Goal: Task Accomplishment & Management: Use online tool/utility

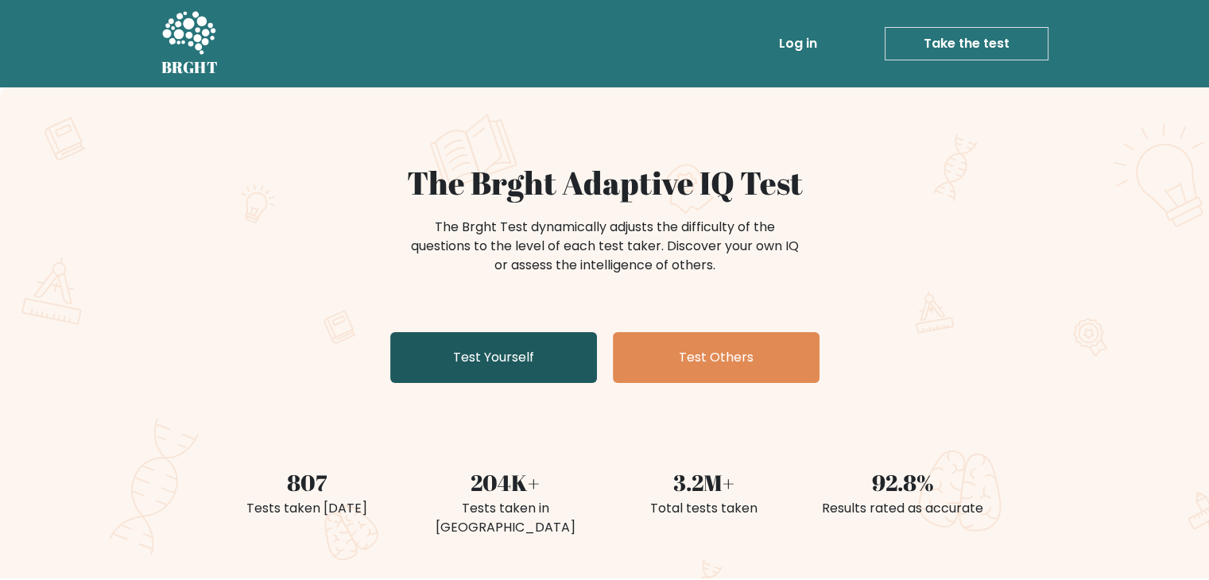
click at [516, 351] on link "Test Yourself" at bounding box center [493, 357] width 207 height 51
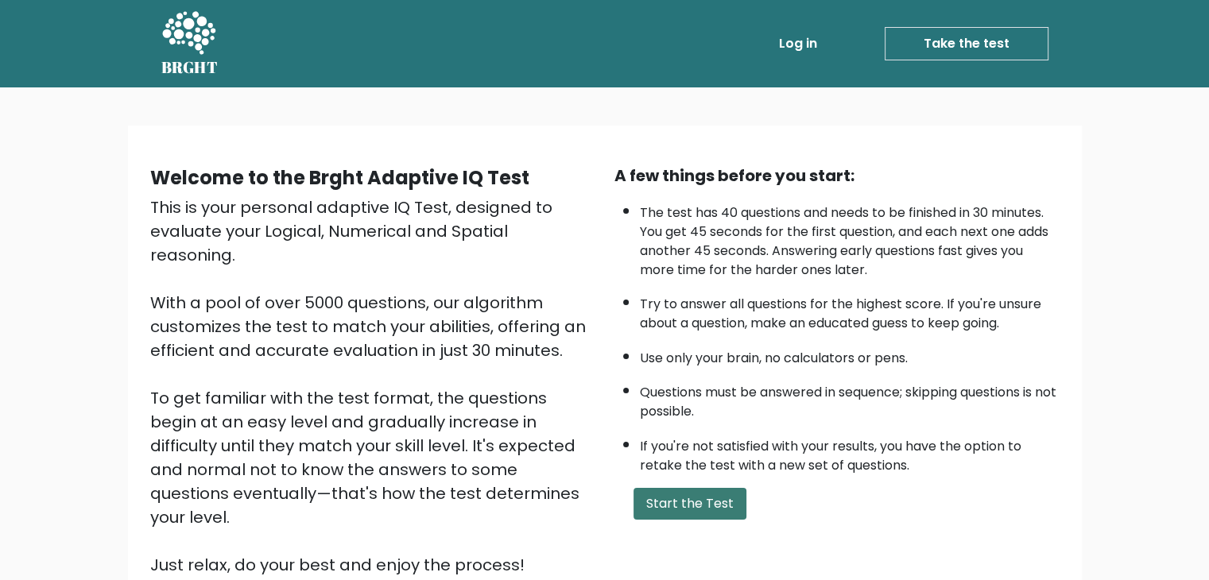
click at [693, 506] on button "Start the Test" at bounding box center [690, 504] width 113 height 32
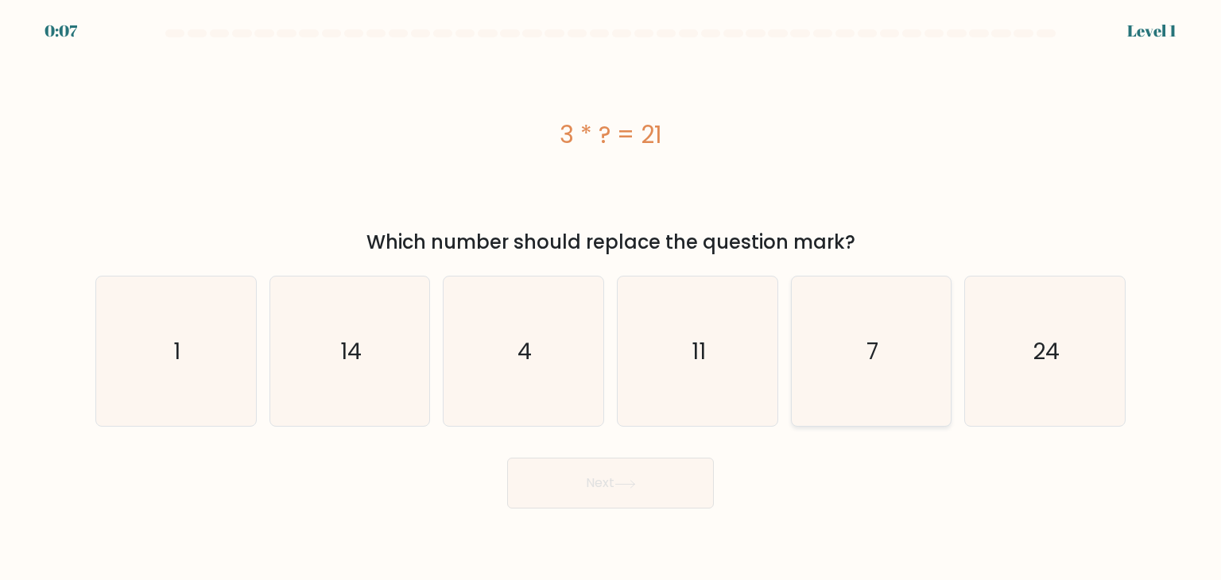
click at [859, 351] on icon "7" at bounding box center [871, 351] width 149 height 149
click at [611, 298] on input "e. 7" at bounding box center [611, 294] width 1 height 8
radio input "true"
click at [687, 478] on button "Next" at bounding box center [610, 483] width 207 height 51
